Goal: Transaction & Acquisition: Purchase product/service

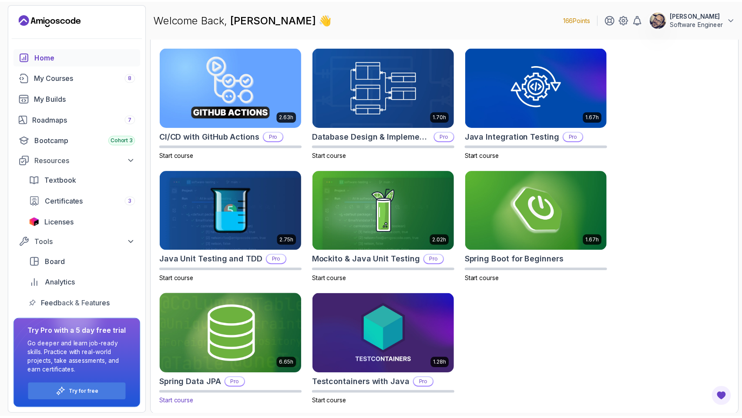
scroll to position [263, 0]
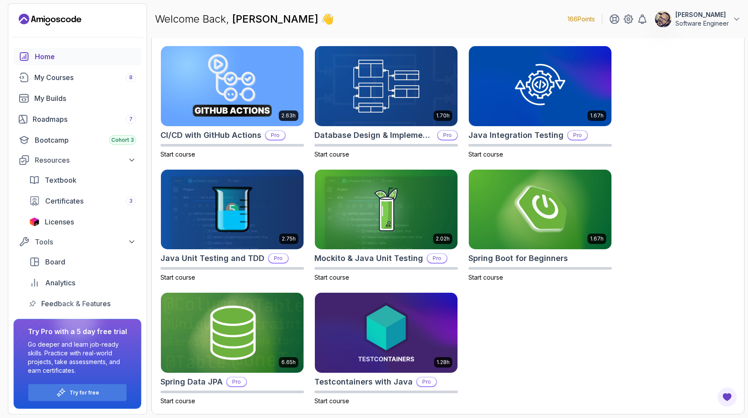
click at [64, 23] on icon "Landing page" at bounding box center [50, 20] width 63 height 14
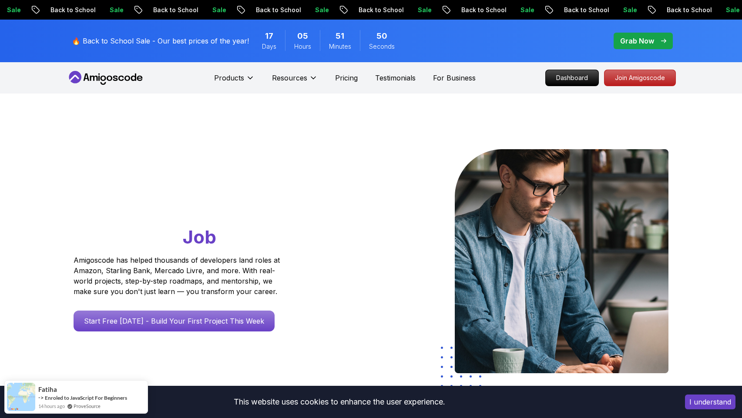
drag, startPoint x: 645, startPoint y: 79, endPoint x: 748, endPoint y: 101, distance: 104.6
click at [645, 79] on p "Join Amigoscode" at bounding box center [639, 78] width 71 height 16
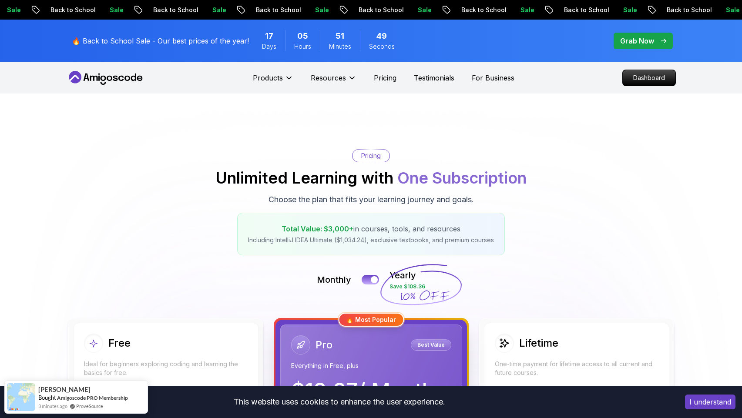
scroll to position [276, 0]
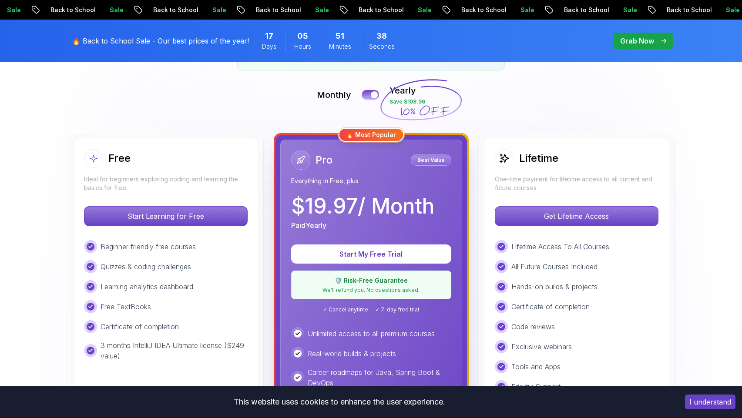
scroll to position [179, 0]
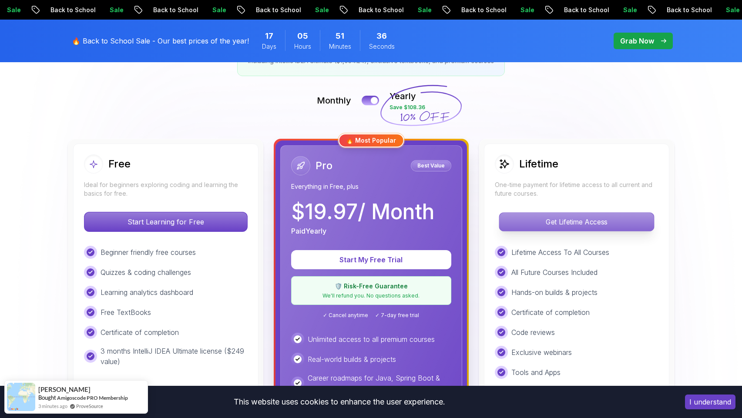
click at [582, 220] on p "Get Lifetime Access" at bounding box center [576, 222] width 154 height 18
